Goal: Find specific page/section: Find specific page/section

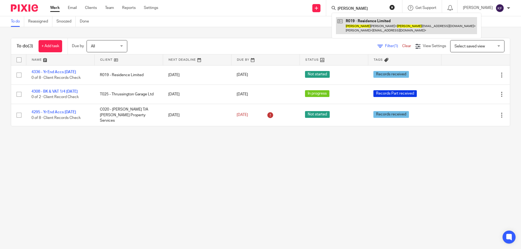
type input "[PERSON_NAME]"
click at [365, 27] on link at bounding box center [406, 25] width 141 height 17
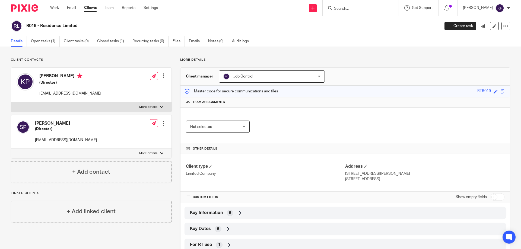
click at [229, 215] on span "5" at bounding box center [230, 212] width 2 height 5
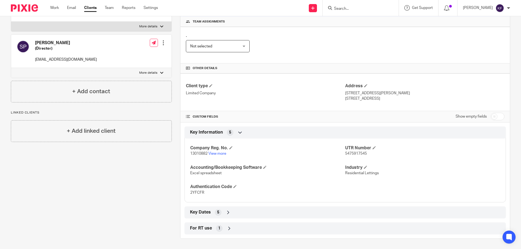
scroll to position [81, 0]
click at [218, 153] on link "View more" at bounding box center [217, 153] width 18 height 4
